Goal: Download file/media

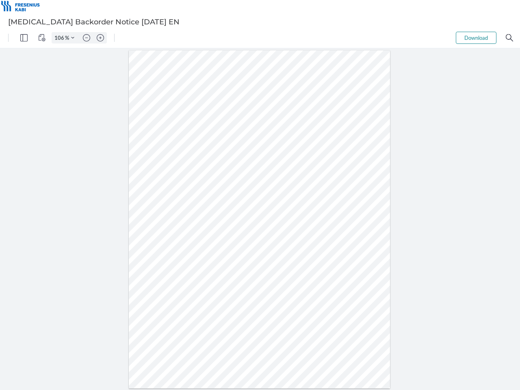
click at [24, 38] on img "Panel" at bounding box center [23, 37] width 7 height 7
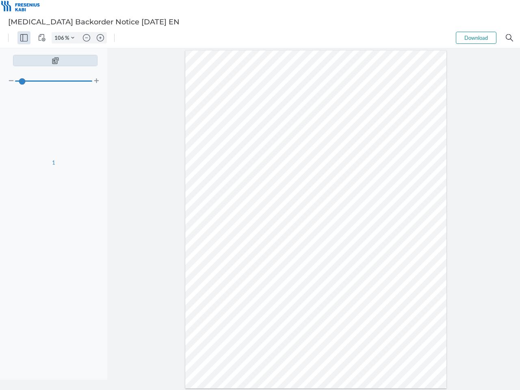
click at [42, 38] on img "View Controls" at bounding box center [41, 37] width 7 height 7
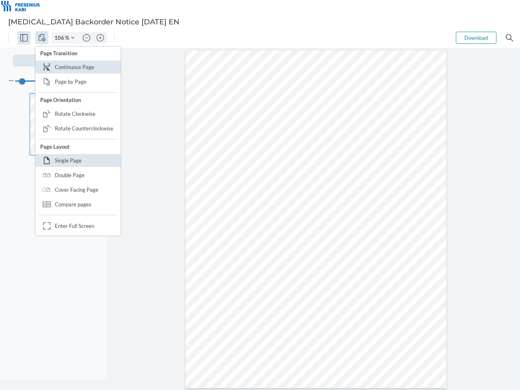
click at [61, 38] on input "106" at bounding box center [58, 37] width 13 height 7
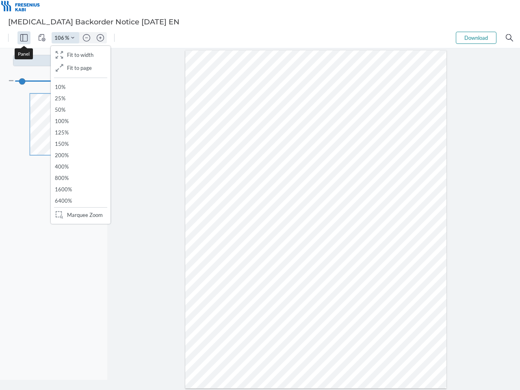
click at [73, 38] on img "Zoom Controls" at bounding box center [72, 37] width 3 height 3
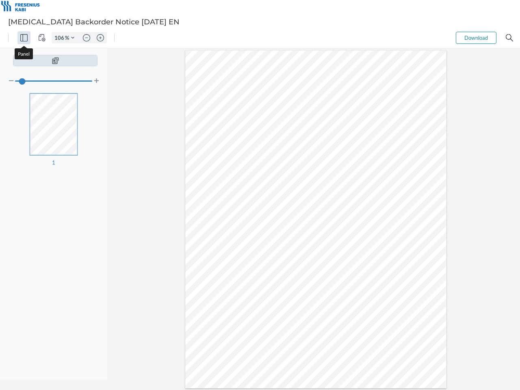
click at [87, 38] on img "Zoom out" at bounding box center [86, 37] width 7 height 7
click at [100, 38] on img "Zoom in" at bounding box center [100, 37] width 7 height 7
type input "106"
click at [476, 38] on button "Download" at bounding box center [476, 38] width 41 height 12
click at [510, 38] on img "Search" at bounding box center [509, 37] width 7 height 7
